Goal: Transaction & Acquisition: Subscribe to service/newsletter

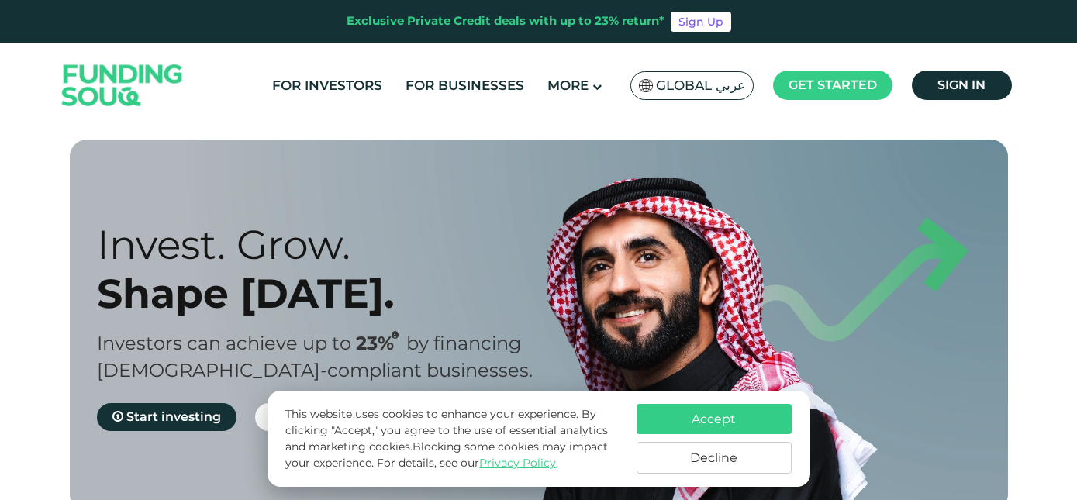
click at [691, 421] on button "Accept" at bounding box center [713, 419] width 155 height 30
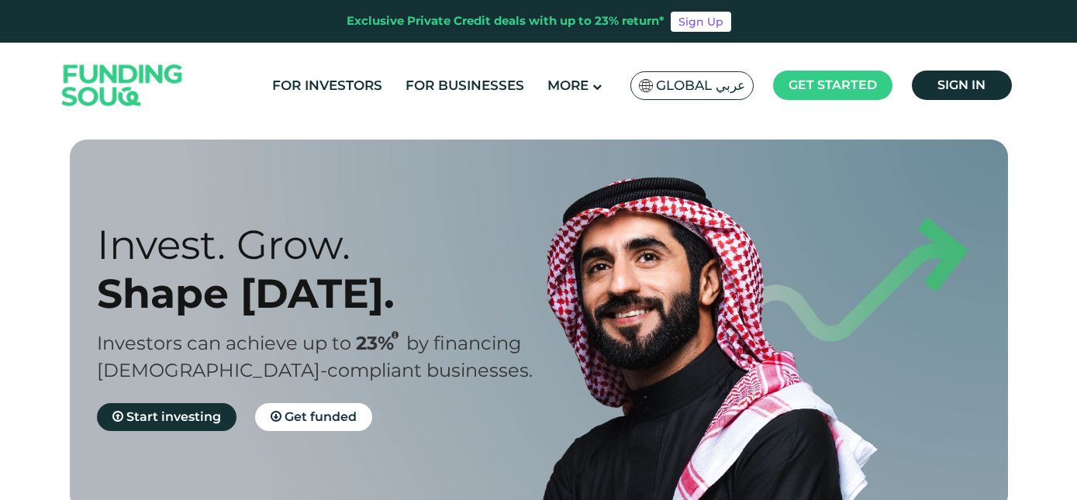
click at [708, 175] on div "Invest. Grow. Shape [DATE]. Investors can achieve up to 23% by financing [DEMOG…" at bounding box center [550, 326] width 938 height 372
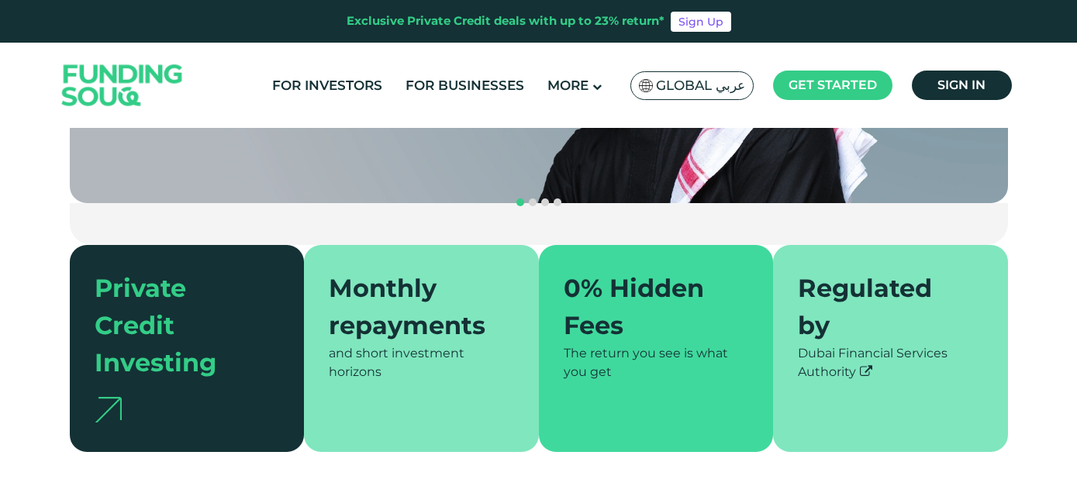
scroll to position [338, 0]
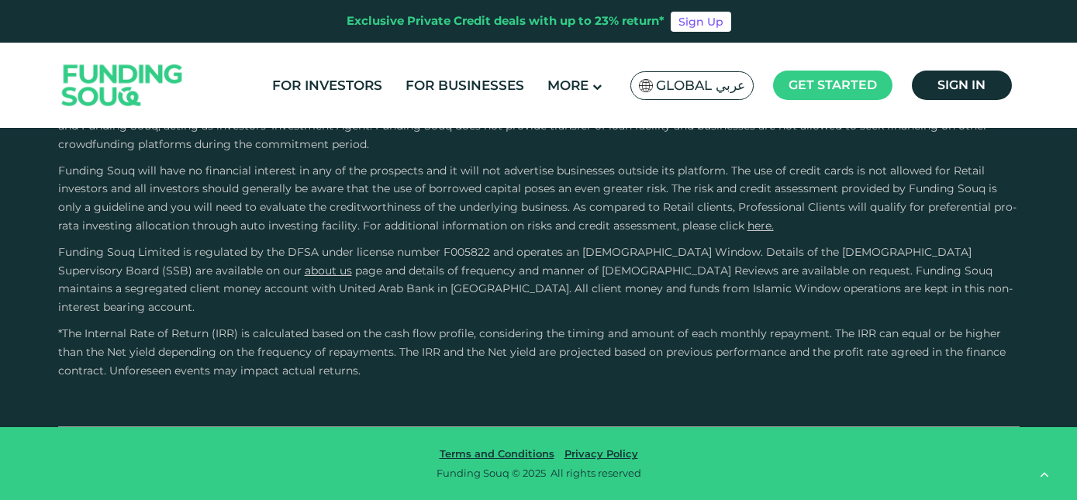
type tc-range-slider "4"
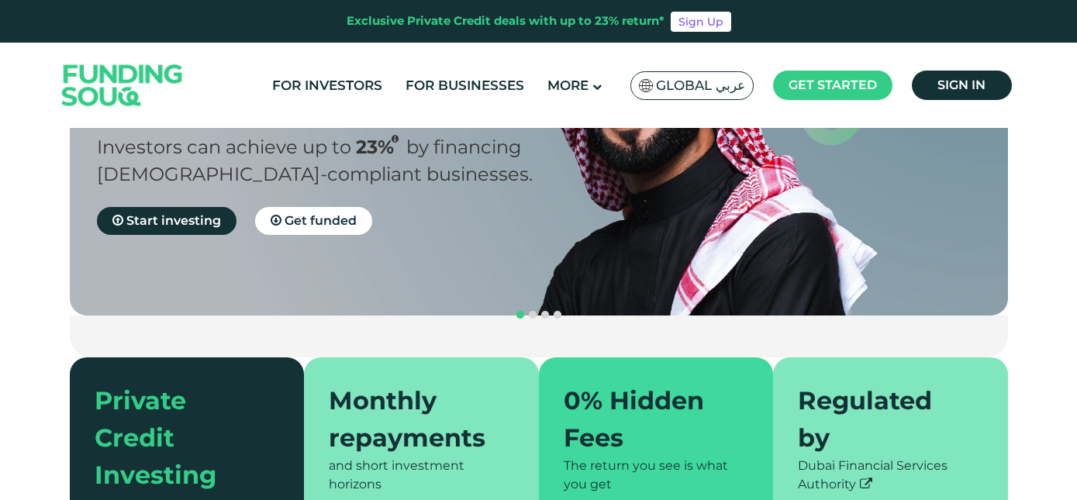
scroll to position [0, 0]
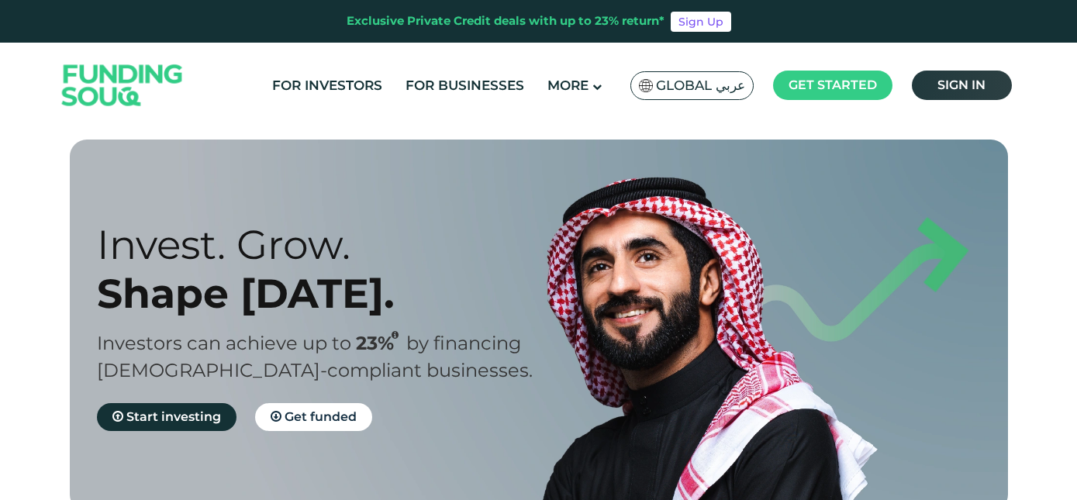
click at [951, 87] on span "Sign in" at bounding box center [961, 85] width 48 height 15
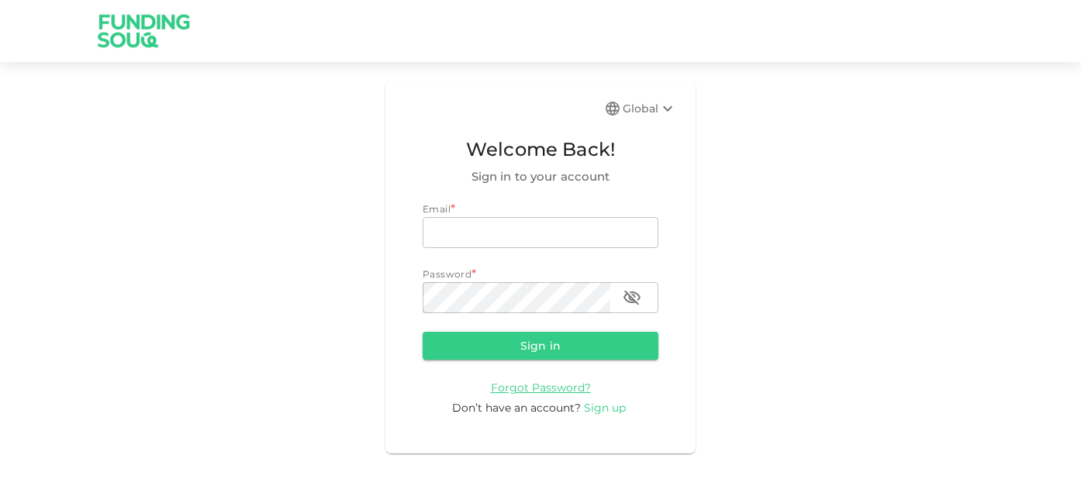
click at [605, 411] on span "Sign up" at bounding box center [605, 408] width 42 height 14
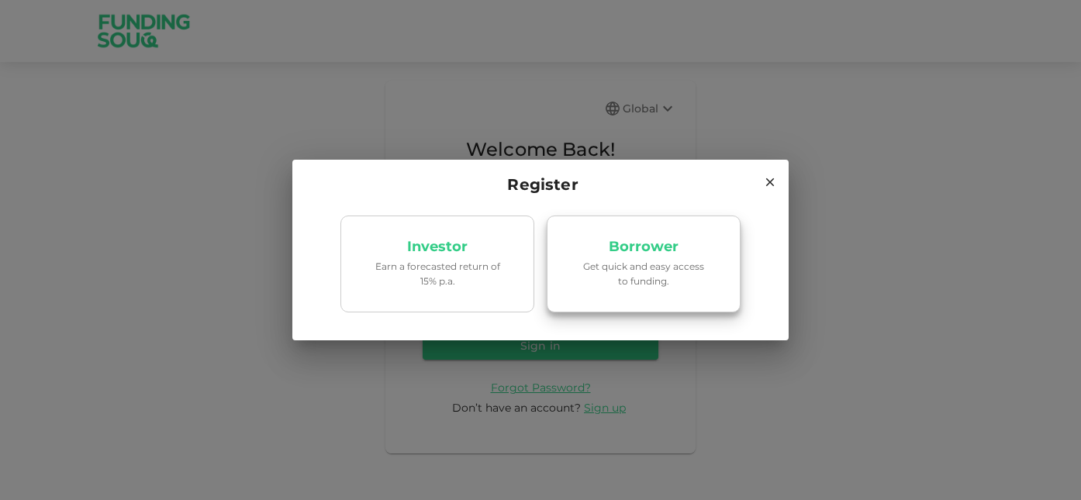
click at [627, 269] on p "Get quick and easy access to funding." at bounding box center [644, 273] width 132 height 29
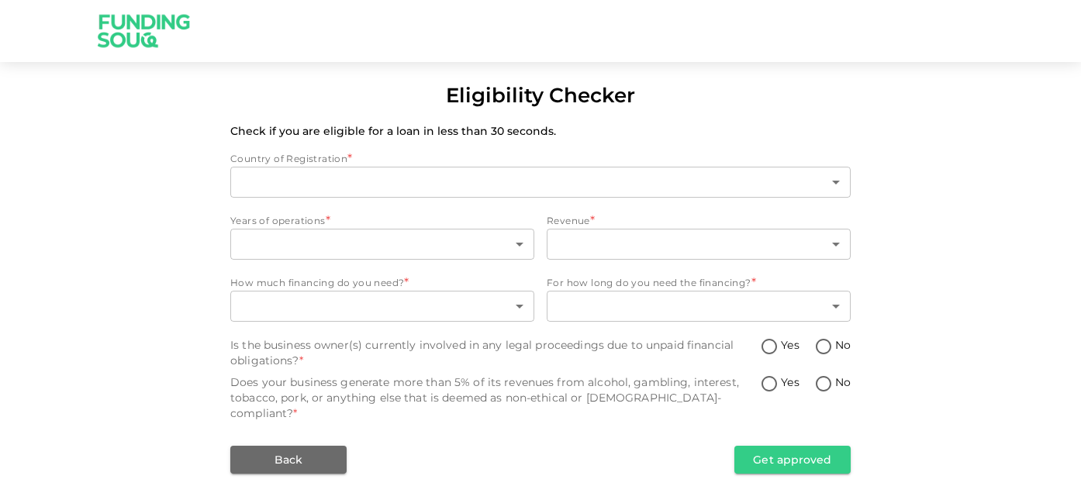
type input "1"
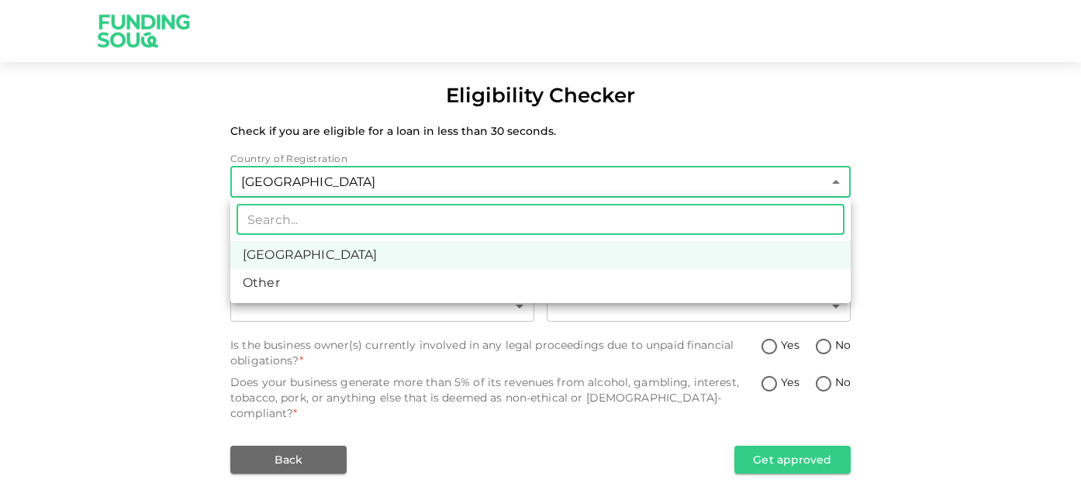
click at [419, 178] on body "Eligibility Checker Check if you are eligible for a loan in less than 30 second…" at bounding box center [540, 250] width 1081 height 500
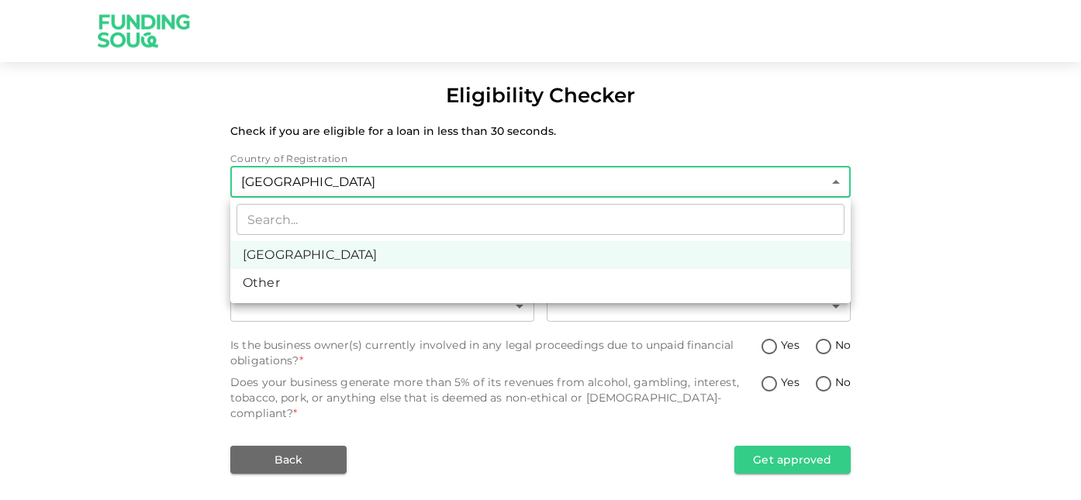
click at [419, 178] on div at bounding box center [540, 250] width 1081 height 500
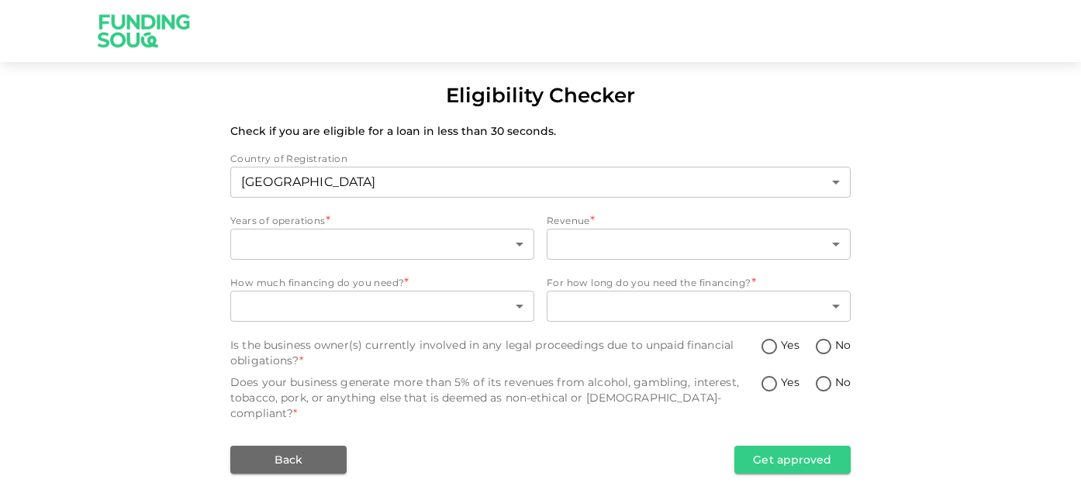
click at [127, 32] on img at bounding box center [144, 30] width 116 height 61
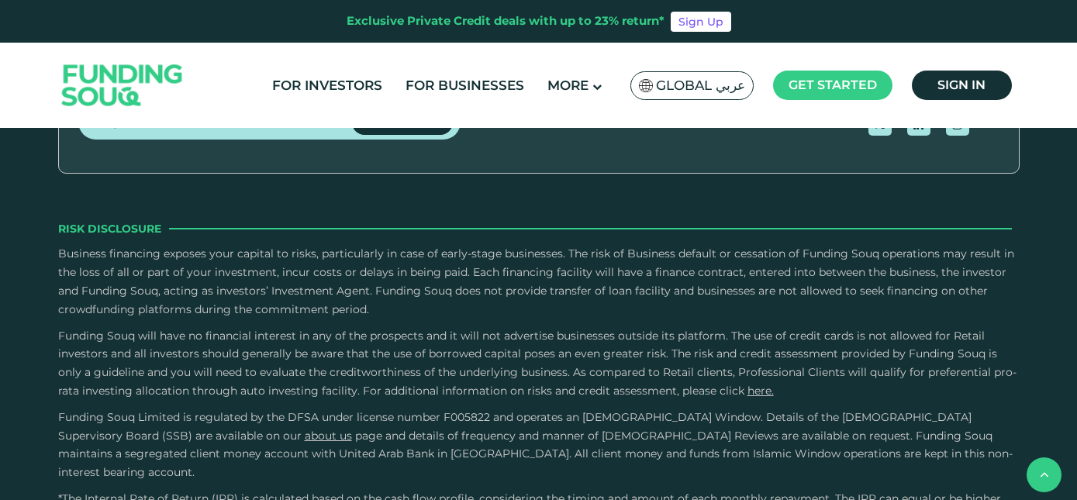
scroll to position [2102, 0]
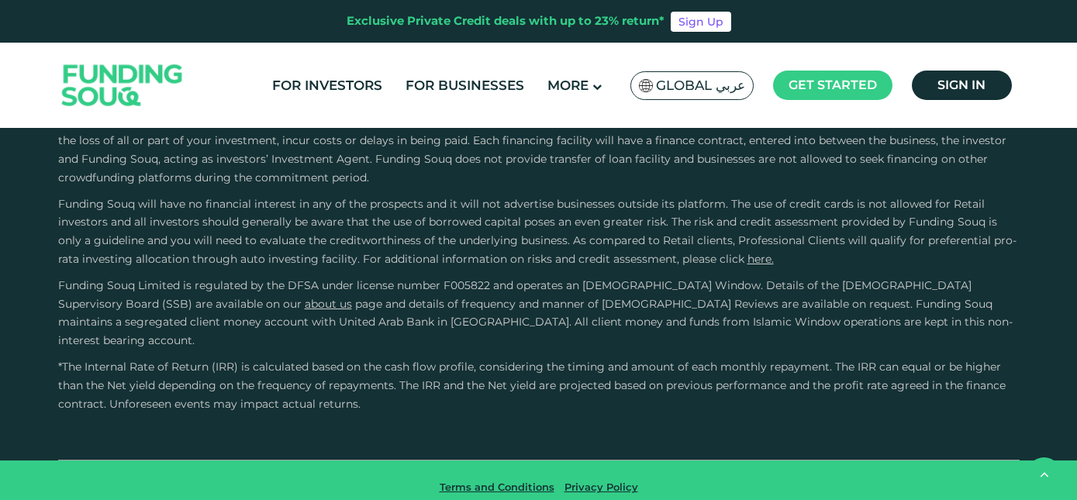
type tc-range-slider "4"
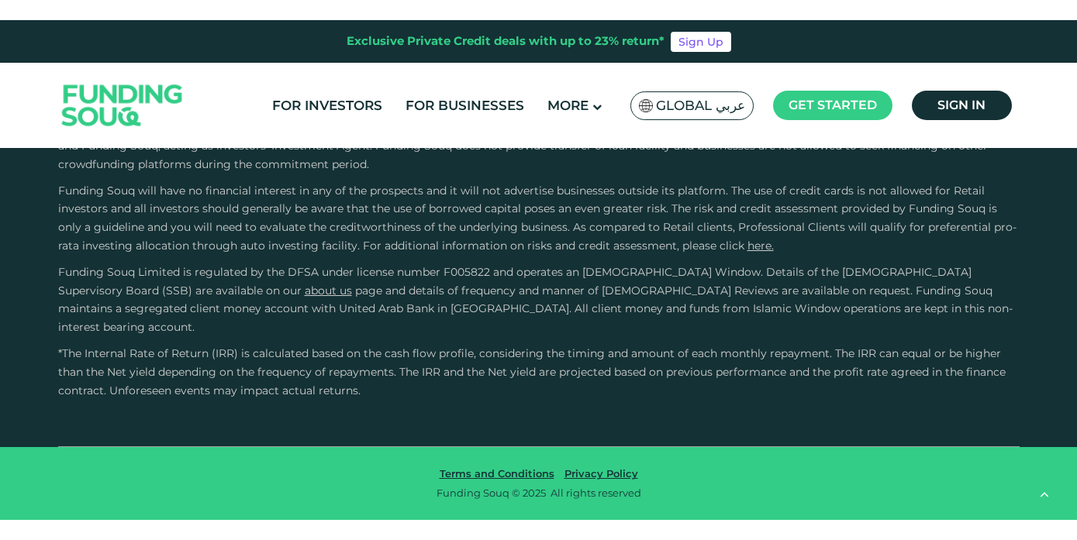
scroll to position [2373, 0]
